Goal: Task Accomplishment & Management: Use online tool/utility

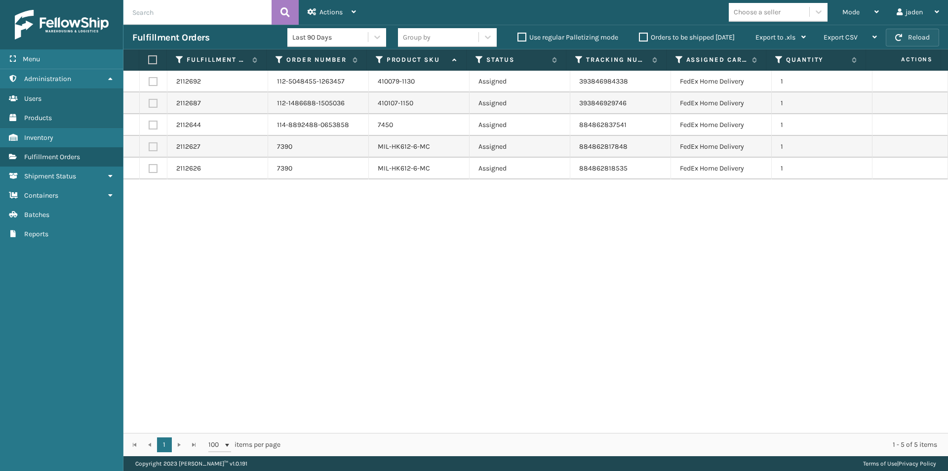
click at [905, 39] on button "Reload" at bounding box center [912, 38] width 53 height 18
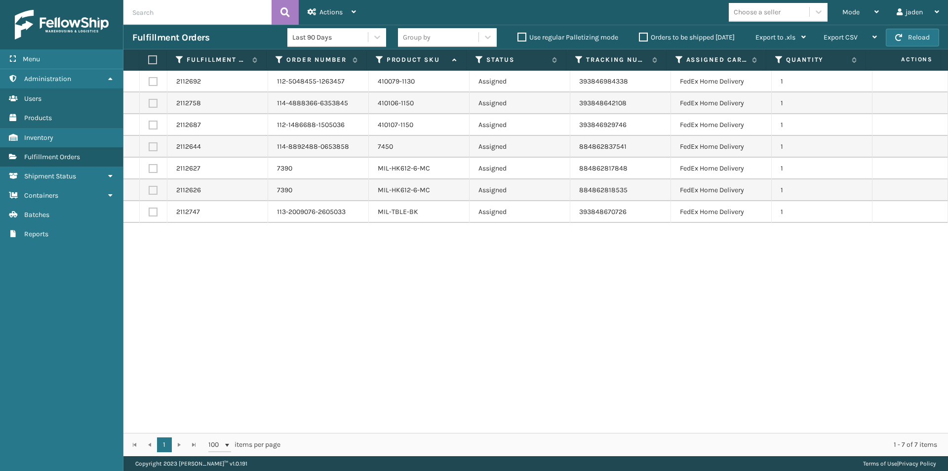
drag, startPoint x: 692, startPoint y: 298, endPoint x: 461, endPoint y: 325, distance: 232.6
click at [461, 325] on div "2112692 112-5048455-1263457 410079-1130 Assigned 393846984338 FedEx Home Delive…" at bounding box center [535, 252] width 825 height 362
click at [861, 21] on div "Mode" at bounding box center [860, 12] width 37 height 25
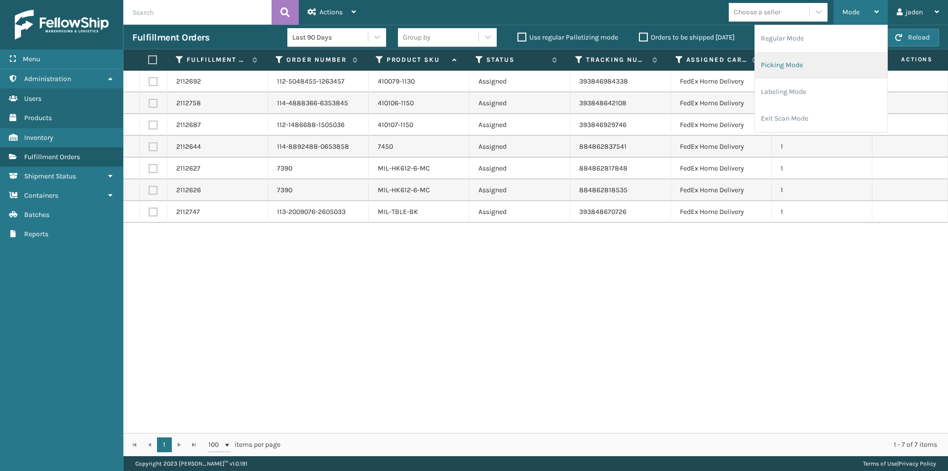
click at [824, 67] on li "Picking Mode" at bounding box center [821, 65] width 132 height 27
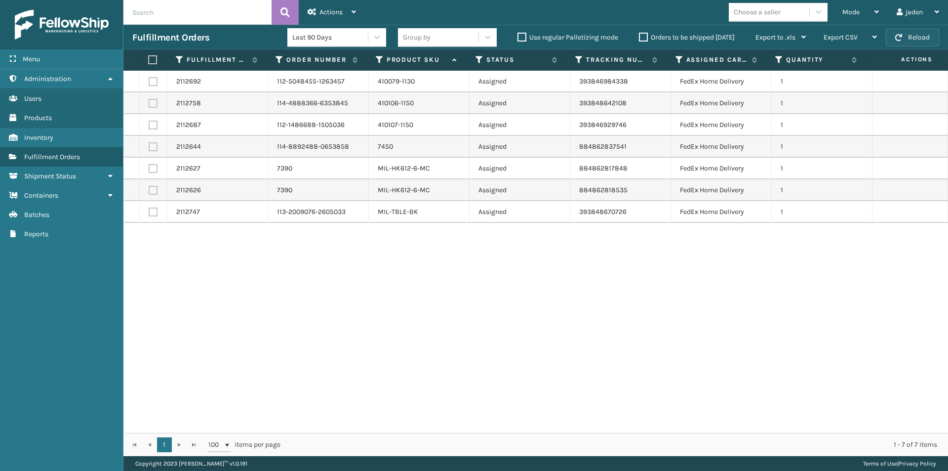
click at [900, 37] on span "button" at bounding box center [898, 37] width 7 height 7
click at [916, 42] on button "Reload" at bounding box center [912, 38] width 53 height 18
click at [863, 10] on div "Mode" at bounding box center [860, 12] width 37 height 25
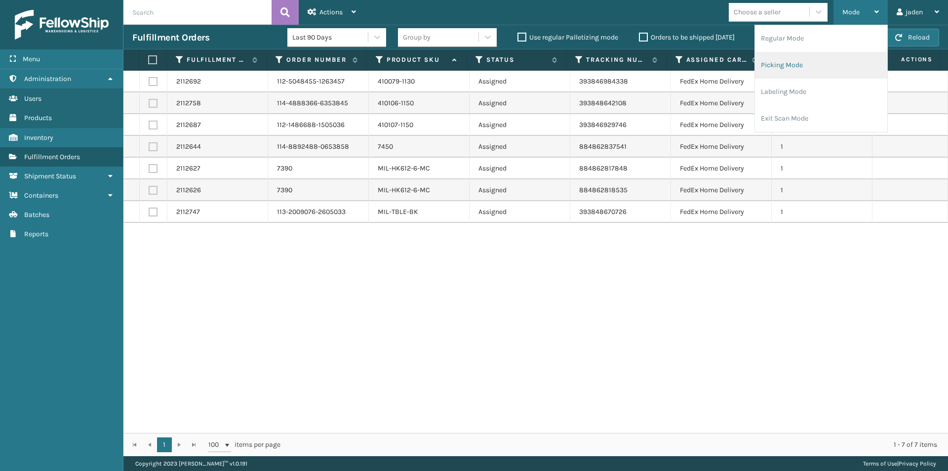
click at [813, 71] on li "Picking Mode" at bounding box center [821, 65] width 132 height 27
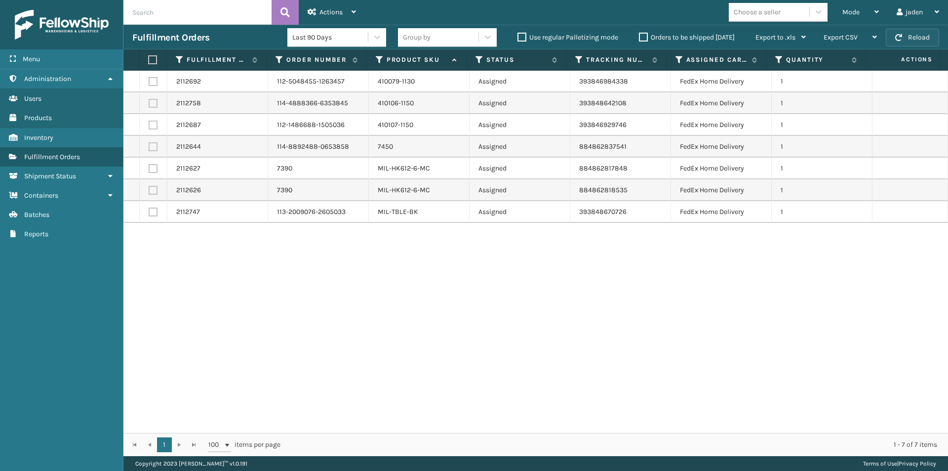
click at [902, 35] on span "button" at bounding box center [898, 37] width 7 height 7
drag, startPoint x: 567, startPoint y: 317, endPoint x: 562, endPoint y: 317, distance: 5.4
drag, startPoint x: 562, startPoint y: 317, endPoint x: 602, endPoint y: 120, distance: 200.7
click at [360, 330] on div "2112692 112-5048455-1263457 410079-1130 Assigned 393846984338 FedEx Home Delive…" at bounding box center [535, 252] width 825 height 362
click at [850, 14] on span "Mode" at bounding box center [850, 12] width 17 height 8
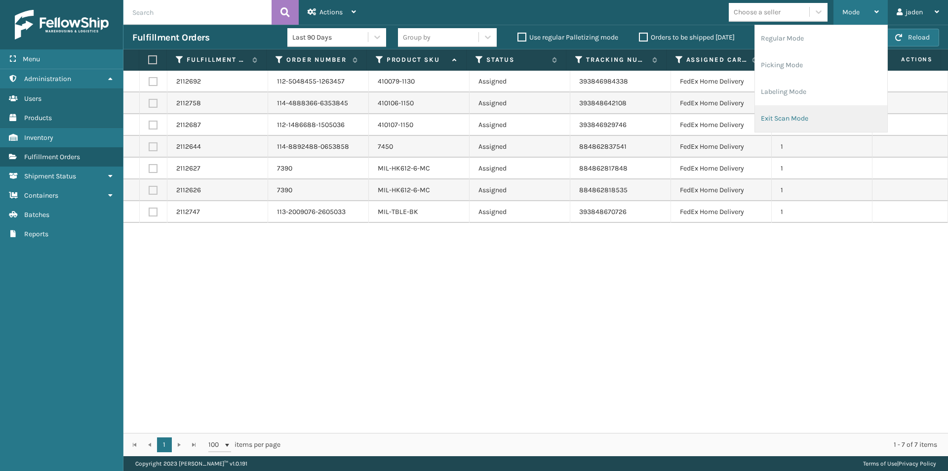
click at [812, 116] on li "Exit Scan Mode" at bounding box center [821, 118] width 132 height 27
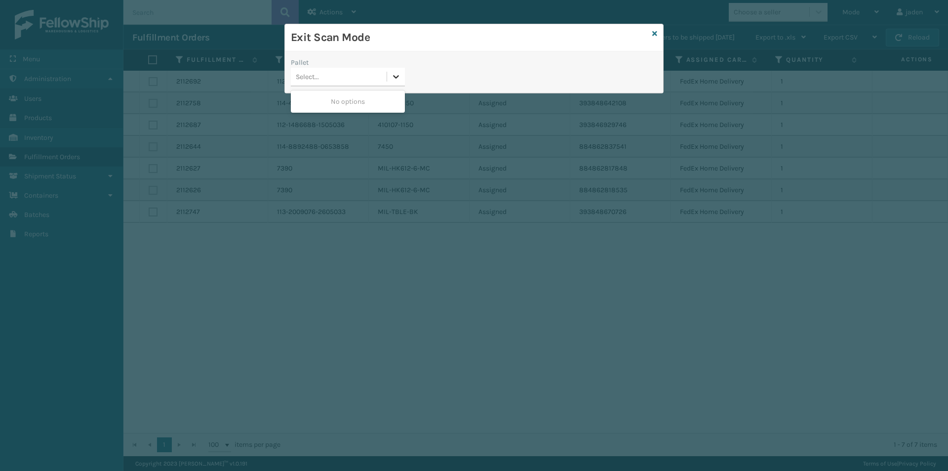
drag, startPoint x: 394, startPoint y: 76, endPoint x: 355, endPoint y: 93, distance: 42.5
click at [394, 76] on icon at bounding box center [397, 76] width 6 height 3
click at [355, 93] on div "No options" at bounding box center [348, 101] width 114 height 18
drag, startPoint x: 464, startPoint y: 44, endPoint x: 416, endPoint y: 43, distance: 47.4
click at [422, 44] on h3 "Exit Scan Mode" at bounding box center [470, 37] width 358 height 15
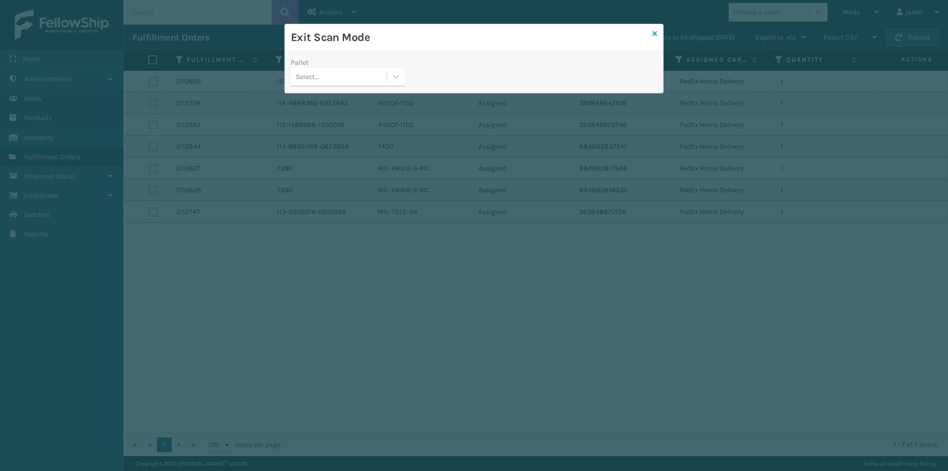
click at [655, 34] on icon at bounding box center [654, 33] width 5 height 7
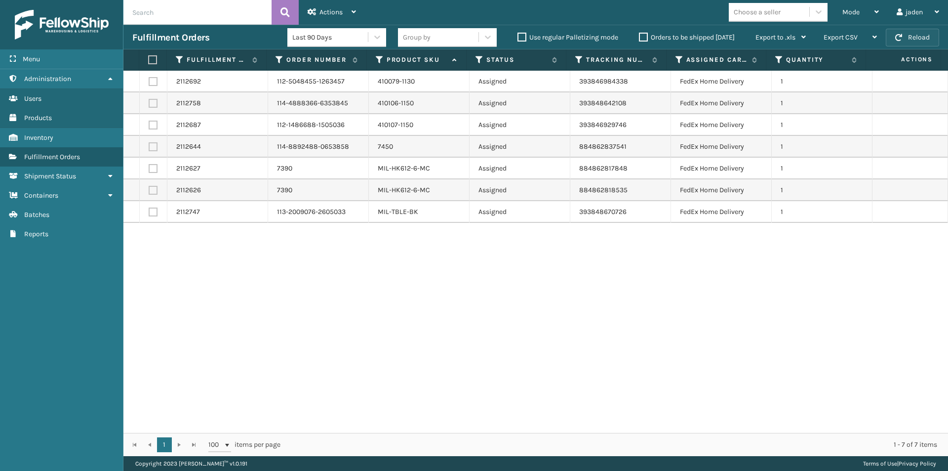
click at [900, 40] on span "button" at bounding box center [898, 37] width 7 height 7
click at [907, 42] on button "Reload" at bounding box center [912, 38] width 53 height 18
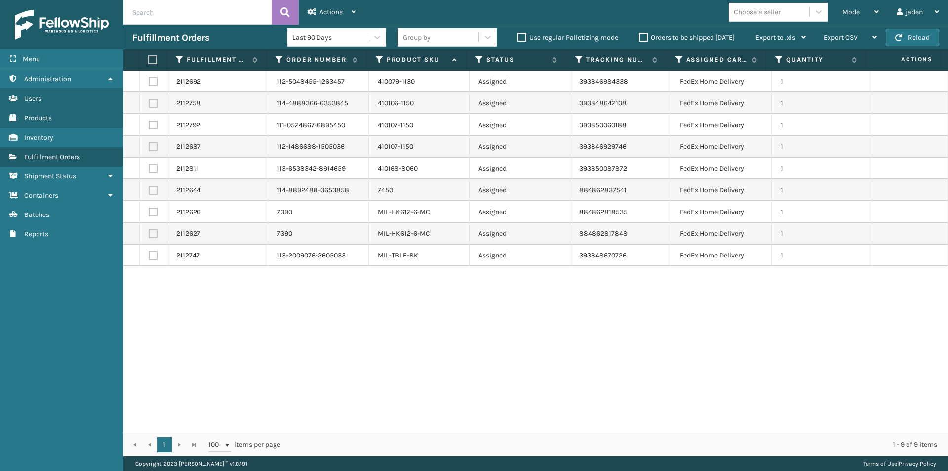
drag, startPoint x: 638, startPoint y: 327, endPoint x: 707, endPoint y: 111, distance: 227.1
click at [483, 305] on div "2112692 112-5048455-1263457 410079-1130 Assigned 393846984338 FedEx Home Delive…" at bounding box center [535, 252] width 825 height 362
click at [867, 12] on div "Mode" at bounding box center [860, 12] width 37 height 25
